Goal: Entertainment & Leisure: Consume media (video, audio)

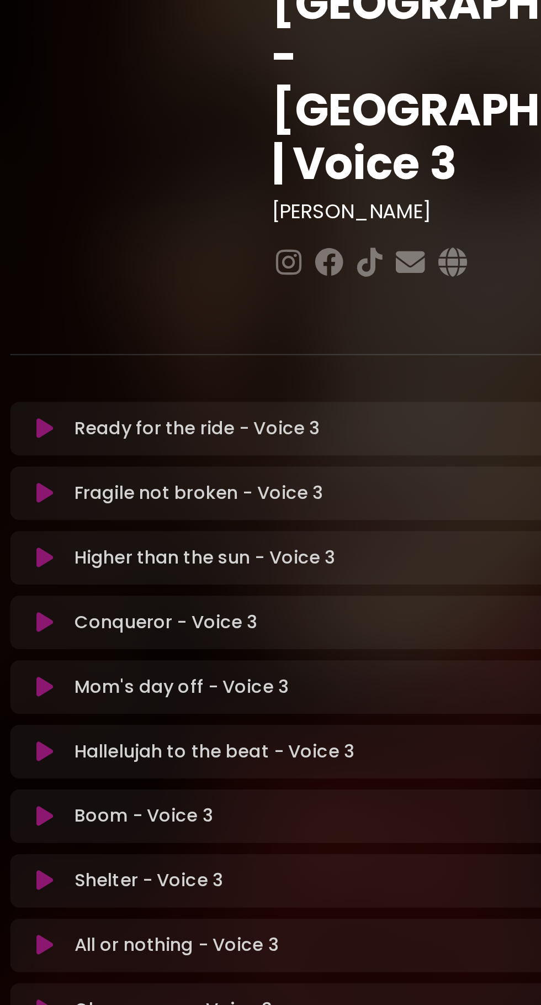
click at [100, 479] on icon at bounding box center [100, 484] width 8 height 11
